Goal: Task Accomplishment & Management: Manage account settings

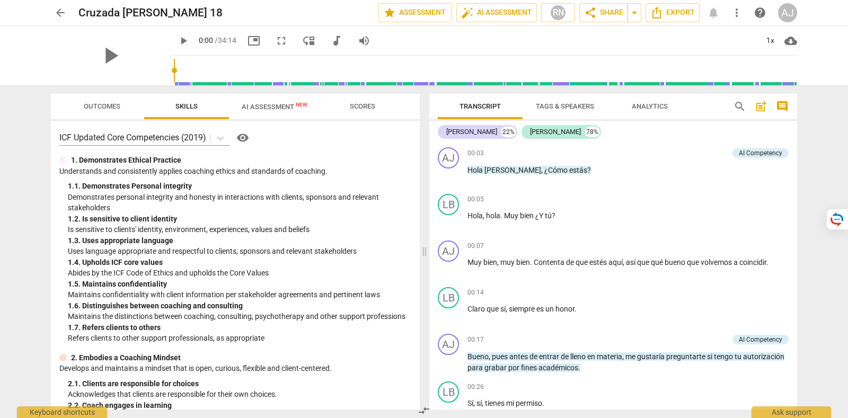
click at [787, 8] on div "AJ" at bounding box center [787, 12] width 19 height 19
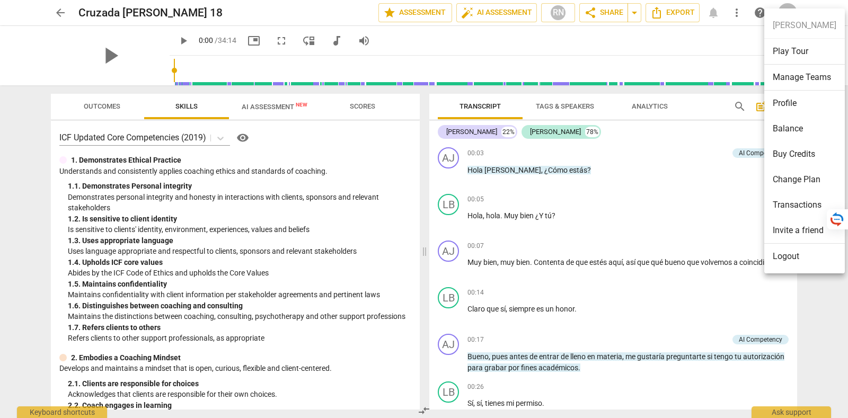
click at [796, 260] on li "Logout" at bounding box center [804, 256] width 81 height 25
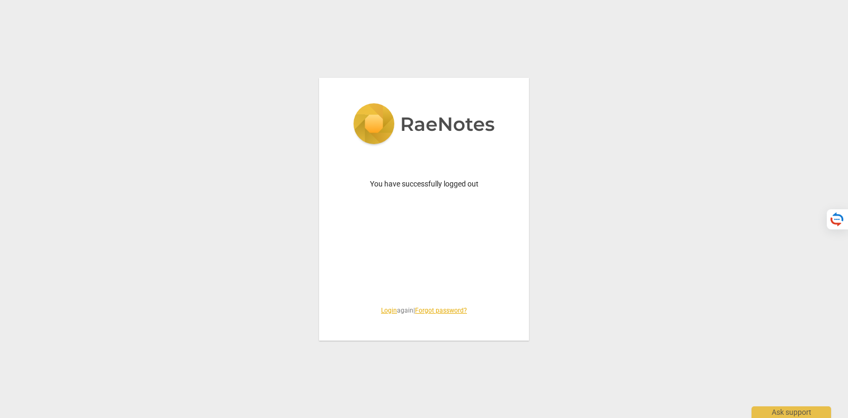
click at [386, 315] on div "You have successfully logged out Login again | Forgot password?" at bounding box center [424, 209] width 210 height 263
click at [384, 309] on link "Login" at bounding box center [389, 310] width 16 height 7
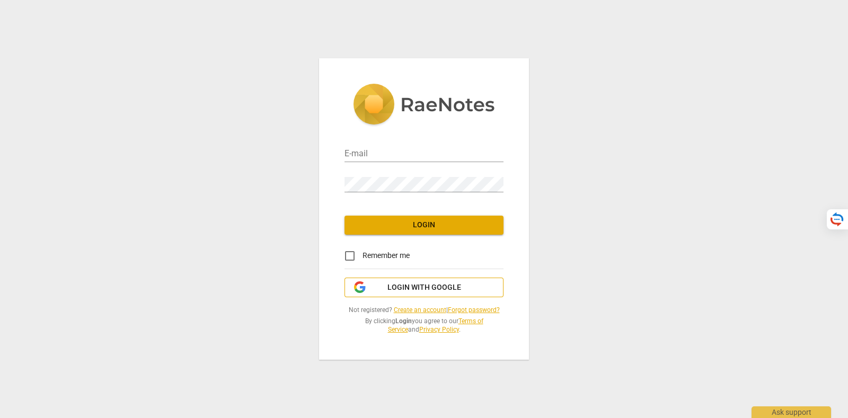
type input "[PERSON_NAME][EMAIL_ADDRESS][DOMAIN_NAME]"
drag, startPoint x: 429, startPoint y: 283, endPoint x: 454, endPoint y: 283, distance: 24.9
click at [430, 283] on span "Login with Google" at bounding box center [425, 288] width 74 height 11
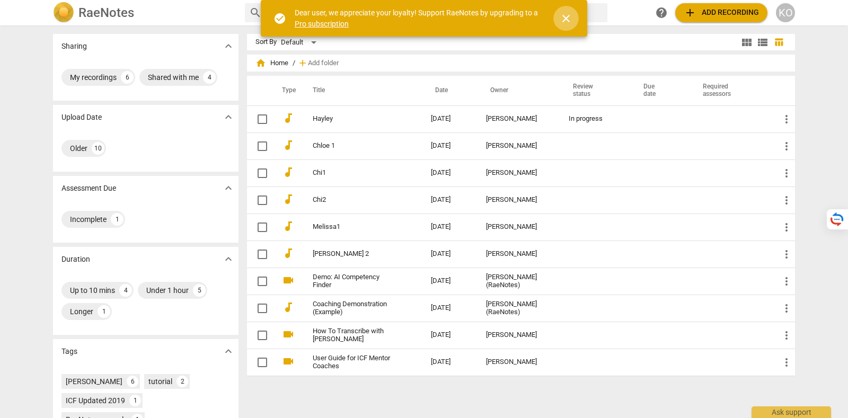
click at [570, 16] on span "close" at bounding box center [566, 18] width 13 height 13
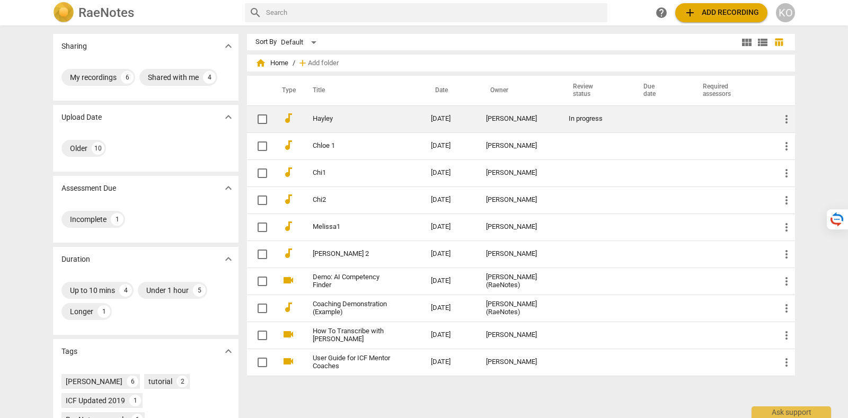
click at [345, 122] on link "Hayley" at bounding box center [353, 119] width 80 height 8
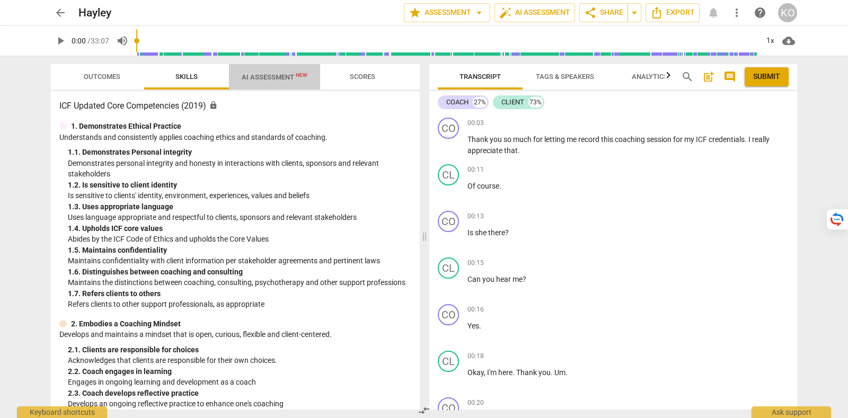
click at [268, 78] on span "AI Assessment New" at bounding box center [275, 77] width 66 height 8
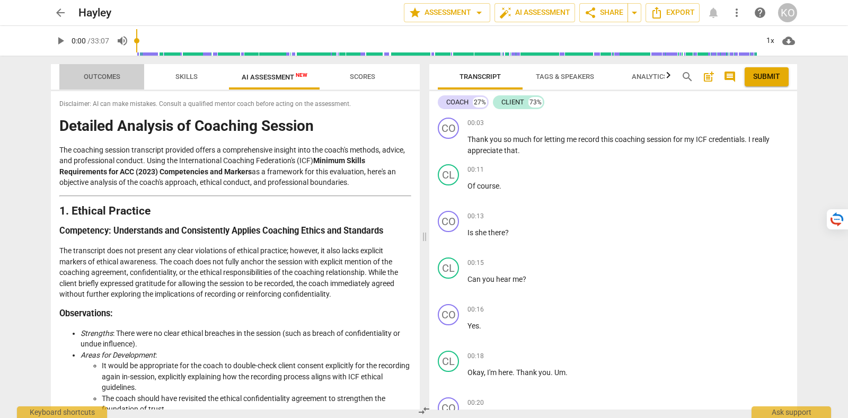
click at [118, 73] on span "Outcomes" at bounding box center [102, 77] width 37 height 8
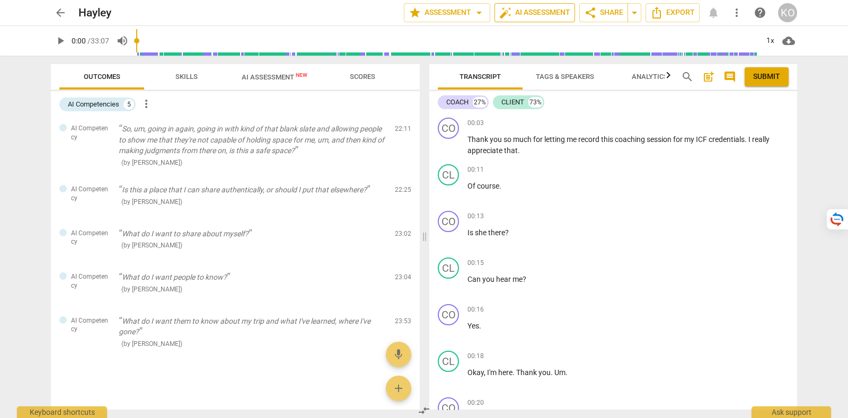
click at [541, 11] on span "auto_fix_high AI Assessment" at bounding box center [534, 12] width 71 height 13
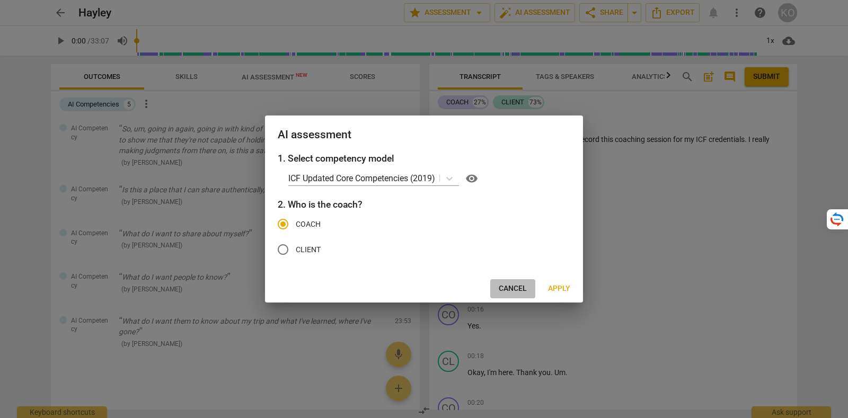
click at [504, 289] on span "Cancel" at bounding box center [513, 289] width 28 height 11
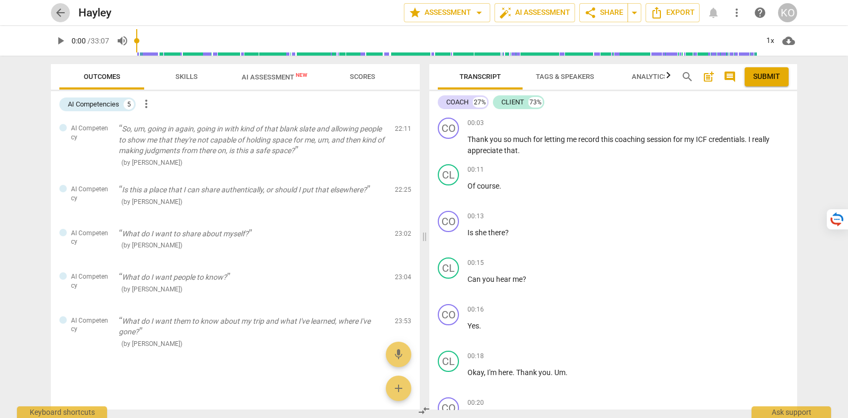
click at [58, 9] on span "arrow_back" at bounding box center [60, 12] width 13 height 13
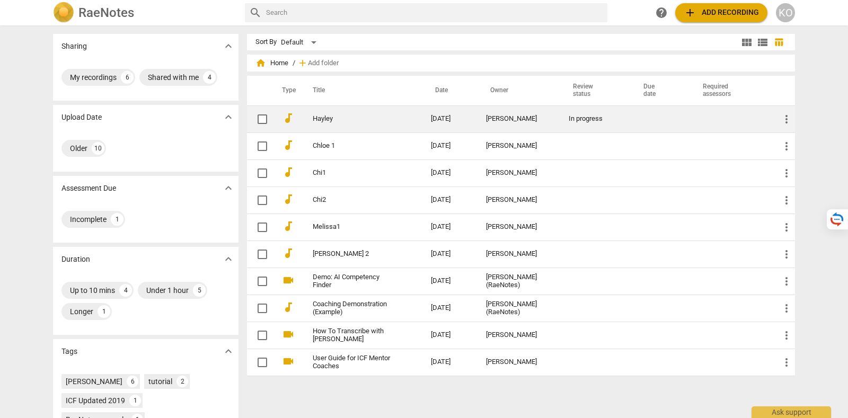
click at [348, 121] on link "Hayley" at bounding box center [353, 119] width 80 height 8
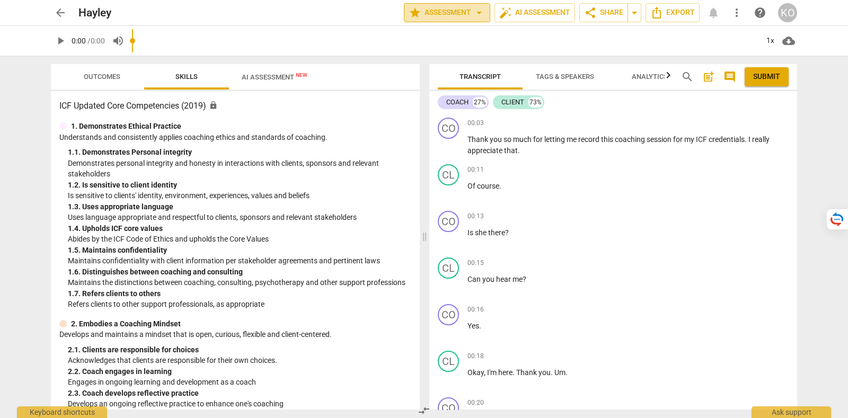
click at [469, 14] on span "star Assessment arrow_drop_down" at bounding box center [447, 12] width 77 height 13
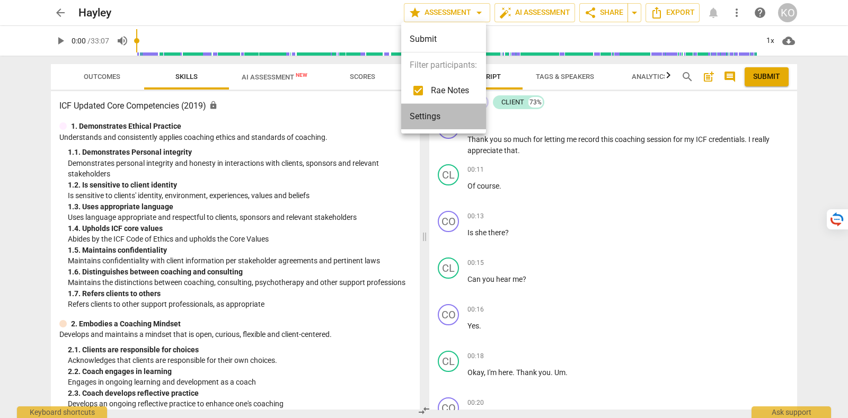
click at [451, 123] on li "Settings" at bounding box center [443, 116] width 85 height 25
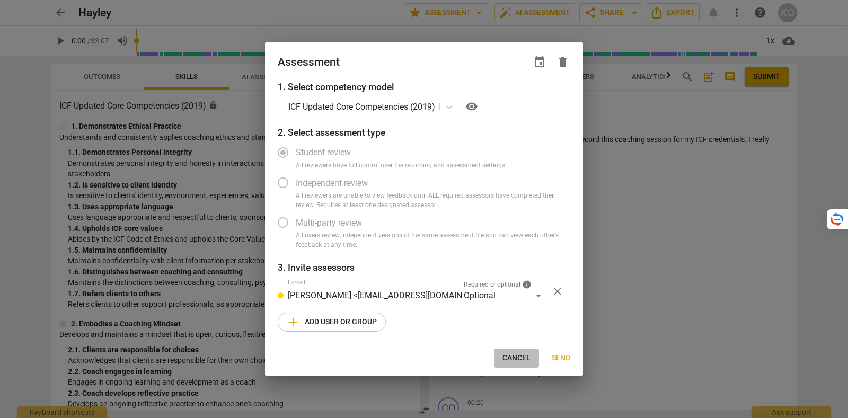
drag, startPoint x: 507, startPoint y: 362, endPoint x: 482, endPoint y: 354, distance: 26.2
click at [507, 360] on span "Cancel" at bounding box center [517, 358] width 28 height 11
radio input "false"
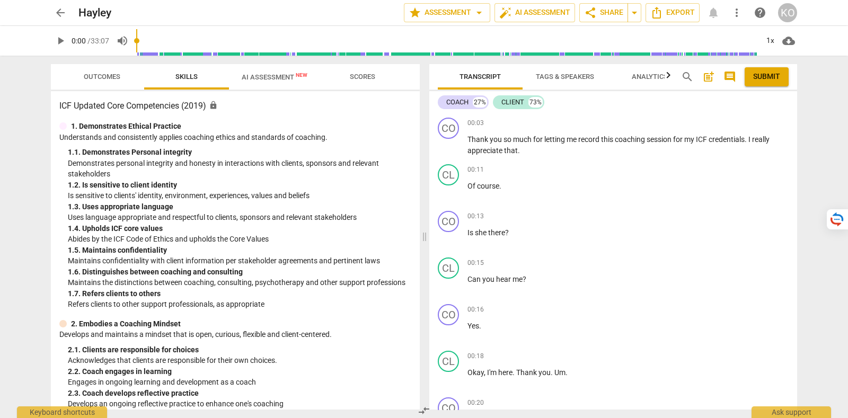
click at [61, 9] on span "arrow_back" at bounding box center [60, 12] width 13 height 13
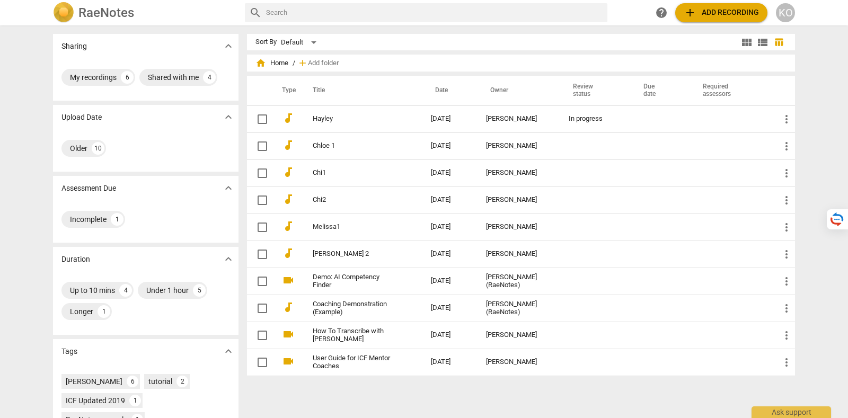
click at [794, 17] on div "KO" at bounding box center [785, 12] width 19 height 19
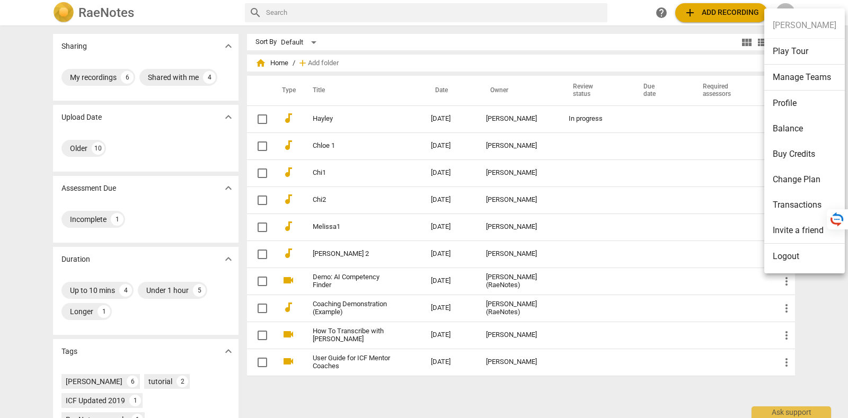
click at [801, 266] on li "Logout" at bounding box center [804, 256] width 81 height 25
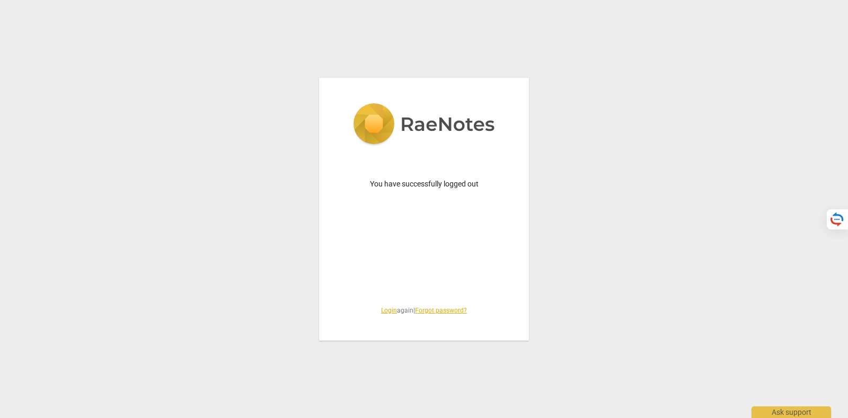
click at [388, 308] on link "Login" at bounding box center [389, 310] width 16 height 7
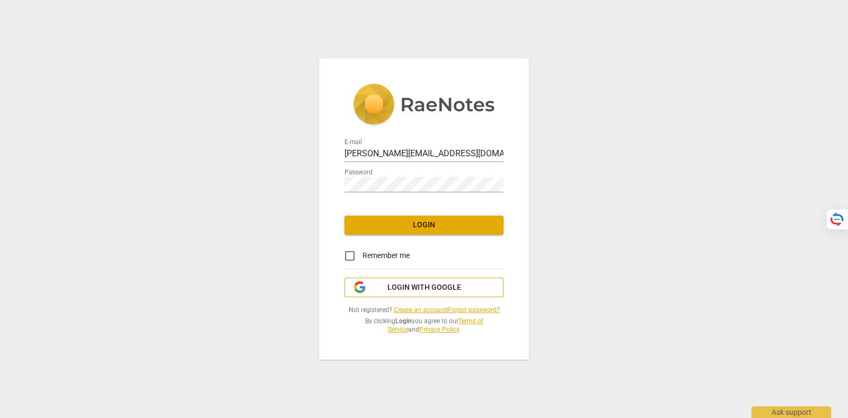
click at [435, 292] on span "Login with Google" at bounding box center [425, 288] width 74 height 11
